Goal: Task Accomplishment & Management: Complete application form

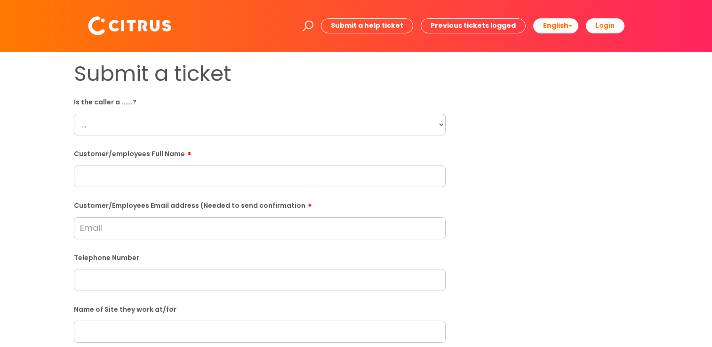
scroll to position [282, 0]
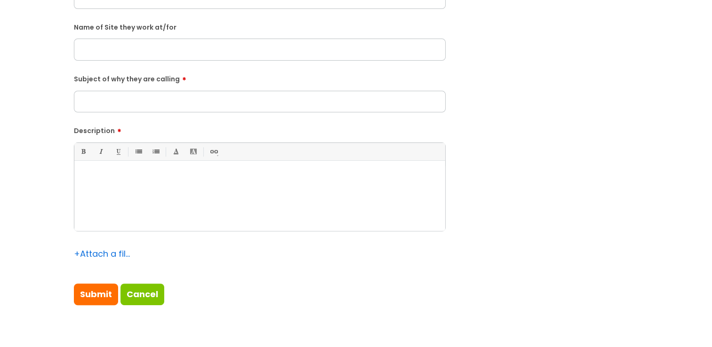
click at [184, 209] on div at bounding box center [259, 198] width 371 height 65
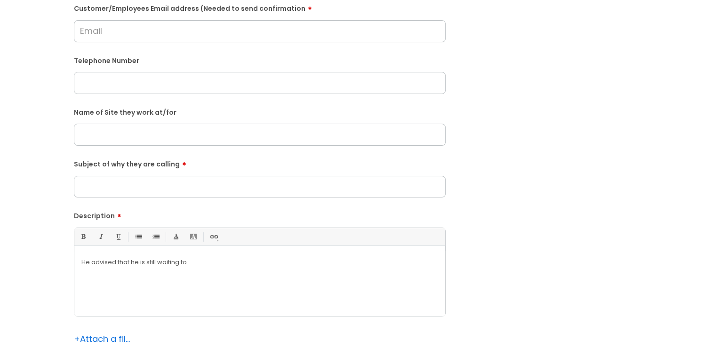
scroll to position [141, 0]
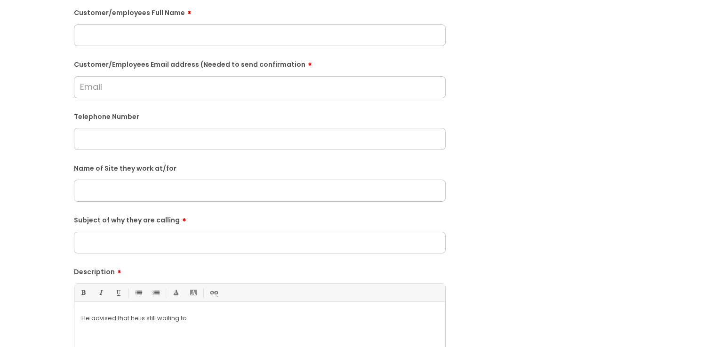
click at [135, 83] on input "Customer/Employees Email address (Needed to send confirmation" at bounding box center [260, 87] width 372 height 22
paste input "[EMAIL_ADDRESS][DOMAIN_NAME]"
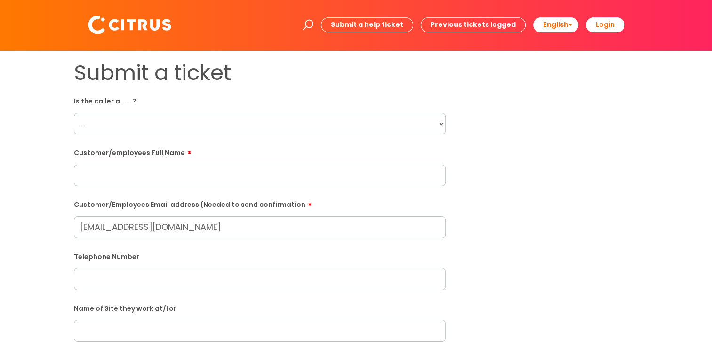
scroll to position [0, 0]
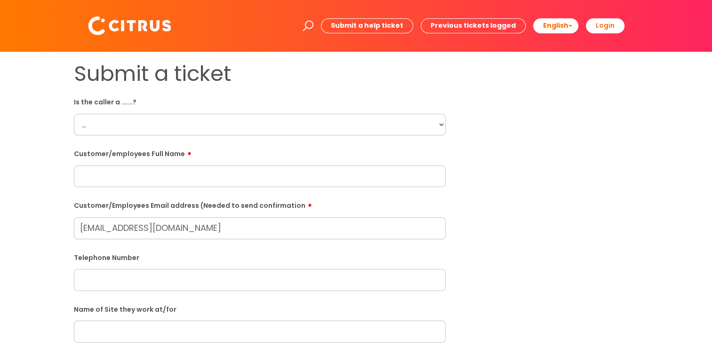
type input "[EMAIL_ADDRESS][DOMAIN_NAME]"
click at [164, 156] on label "Customer/employees Full Name" at bounding box center [260, 152] width 372 height 11
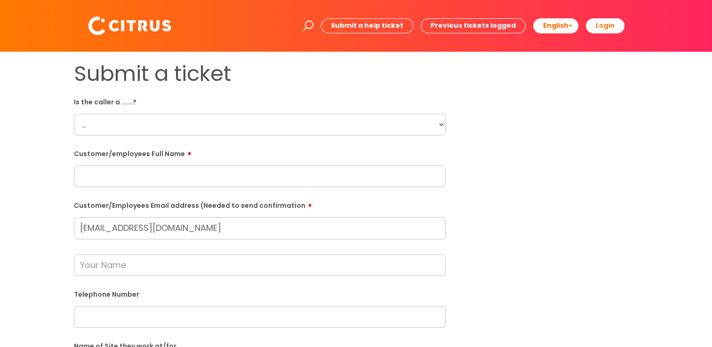
click at [151, 182] on input "text" at bounding box center [260, 177] width 372 height 22
type input "[PERSON_NAME]"
click at [277, 132] on select "... Citrus Customer Citrus Employee [DEMOGRAPHIC_DATA] Supplier" at bounding box center [260, 125] width 372 height 22
select select "Citrus Employee"
click at [74, 114] on select "... Citrus Customer Citrus Employee [DEMOGRAPHIC_DATA] Supplier" at bounding box center [260, 125] width 372 height 22
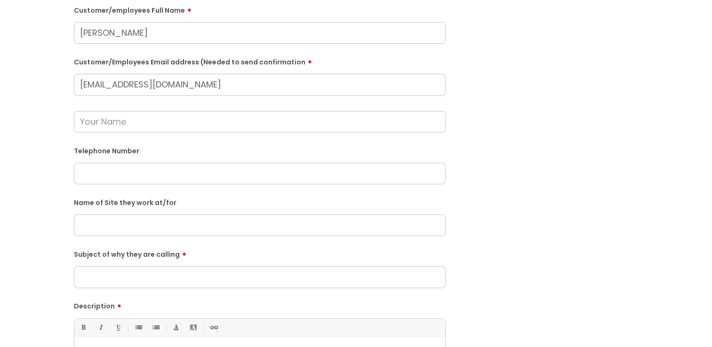
scroll to position [282, 0]
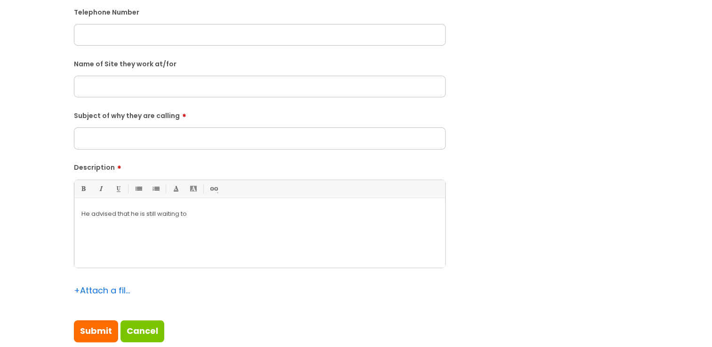
click at [135, 149] on input "Subject of why they are calling" at bounding box center [260, 139] width 372 height 22
type input "Late clocking in"
click at [156, 86] on input "text" at bounding box center [260, 87] width 372 height 22
paste input "[GEOGRAPHIC_DATA] site."
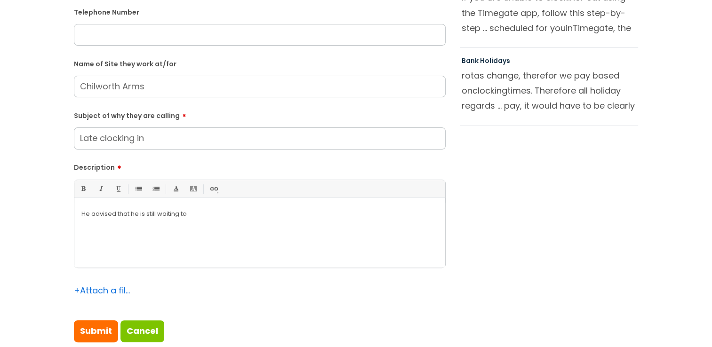
type input "Chilworth Arms"
click at [225, 211] on p "He advised that he is still waiting to" at bounding box center [259, 214] width 357 height 8
click at [230, 204] on div "He advised that he is still waiting to" at bounding box center [259, 235] width 371 height 65
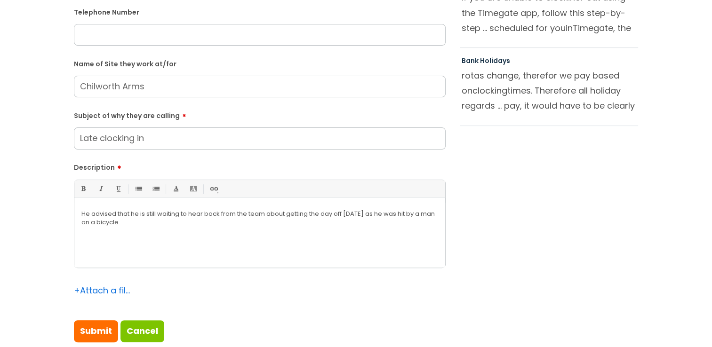
click at [203, 229] on div "He advised that he is still waiting to hear back from the team about getting th…" at bounding box center [259, 235] width 371 height 65
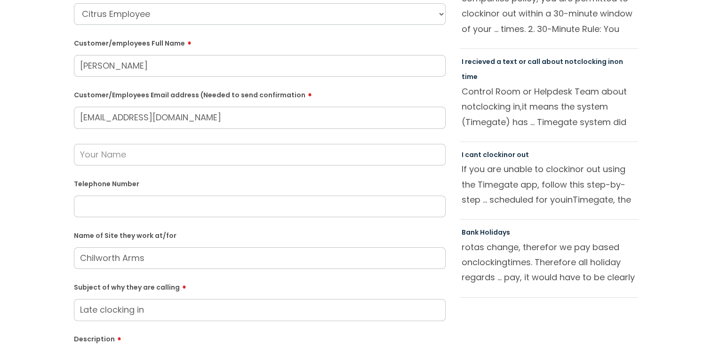
scroll to position [94, 0]
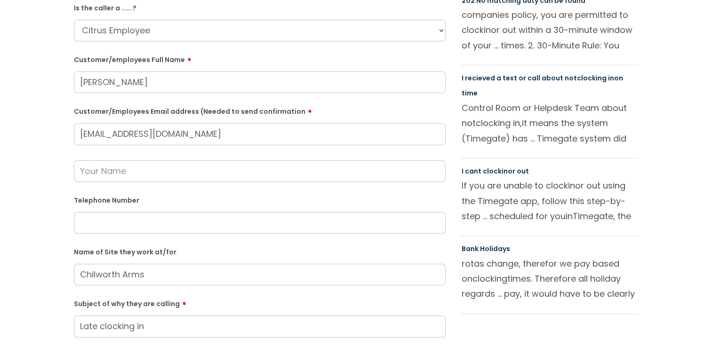
click at [98, 215] on input "text" at bounding box center [260, 223] width 372 height 22
paste input "07501129362"
type input "07501129362"
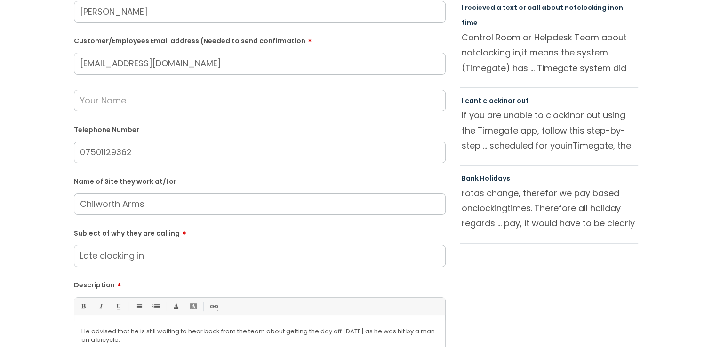
scroll to position [329, 0]
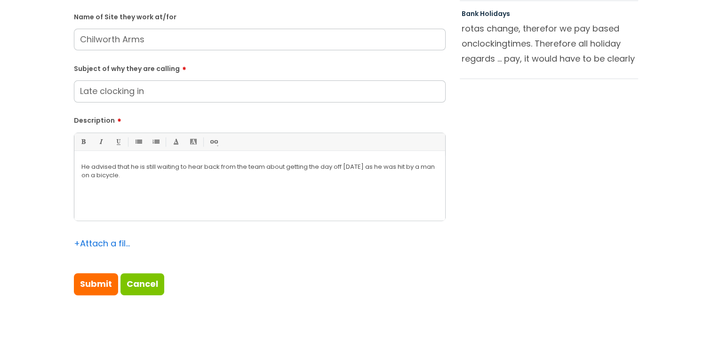
click at [215, 185] on div "He advised that he is still waiting to hear back from the team about getting th…" at bounding box center [259, 188] width 371 height 65
click at [81, 286] on input "Submit" at bounding box center [96, 284] width 44 height 22
type input "Please Wait..."
